Goal: Information Seeking & Learning: Learn about a topic

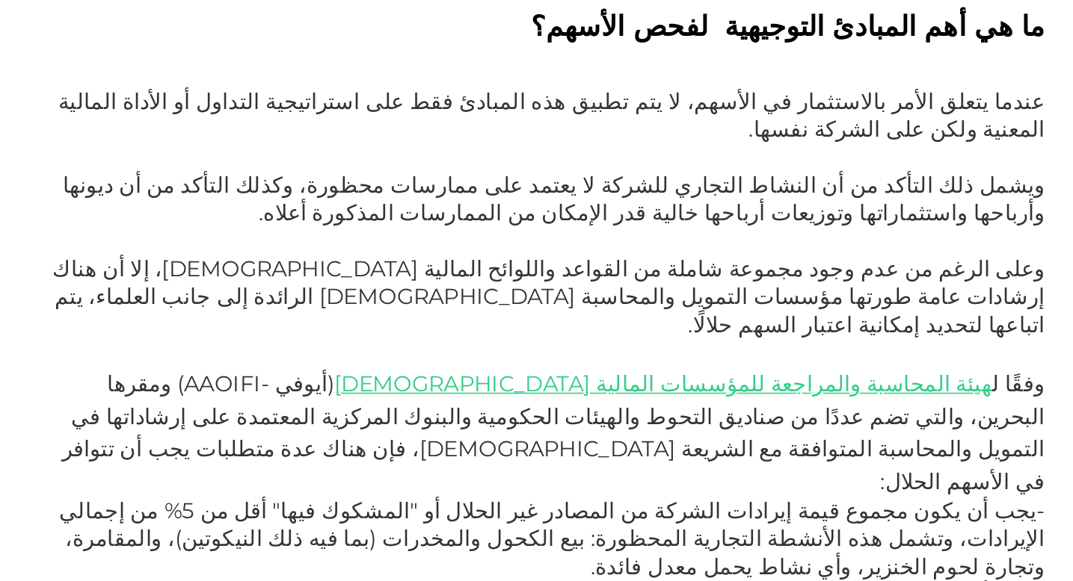
scroll to position [1000, 0]
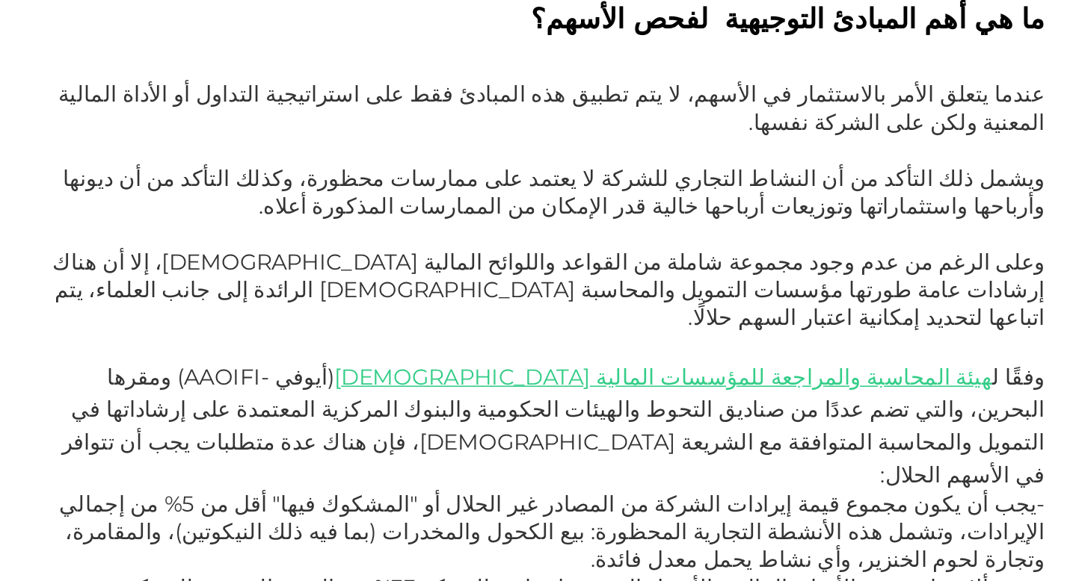
click at [497, 442] on span "AAOIFI" at bounding box center [472, 450] width 49 height 17
copy span "AAOIFI"
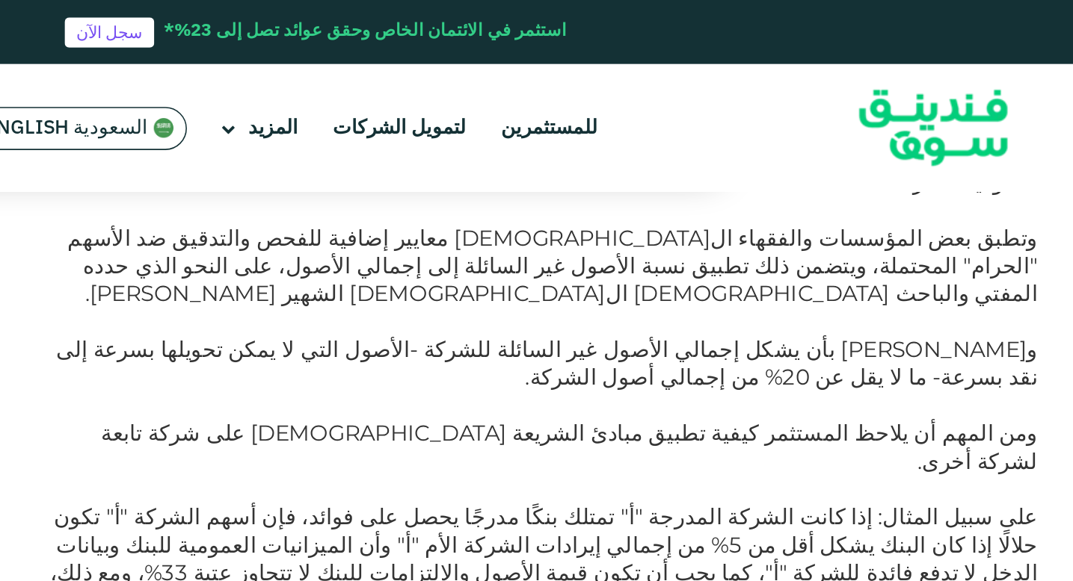
scroll to position [1522, 0]
